Goal: Task Accomplishment & Management: Complete application form

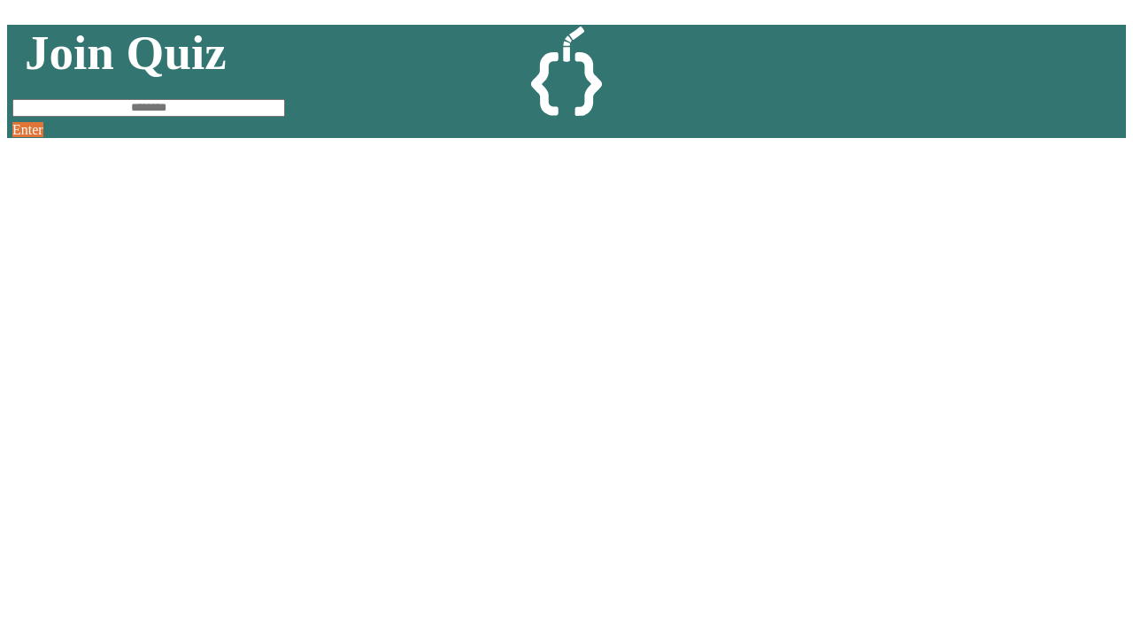
click at [642, 583] on link "Sign up here." at bounding box center [643, 585] width 104 height 21
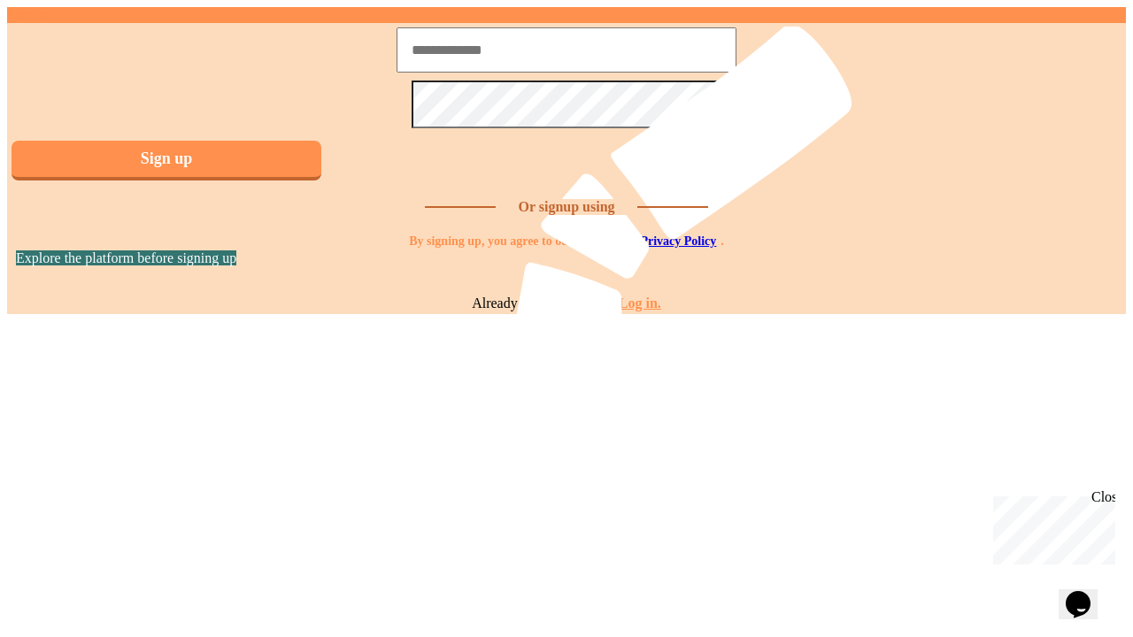
click at [642, 311] on link "Log in." at bounding box center [639, 303] width 42 height 15
